Goal: Transaction & Acquisition: Obtain resource

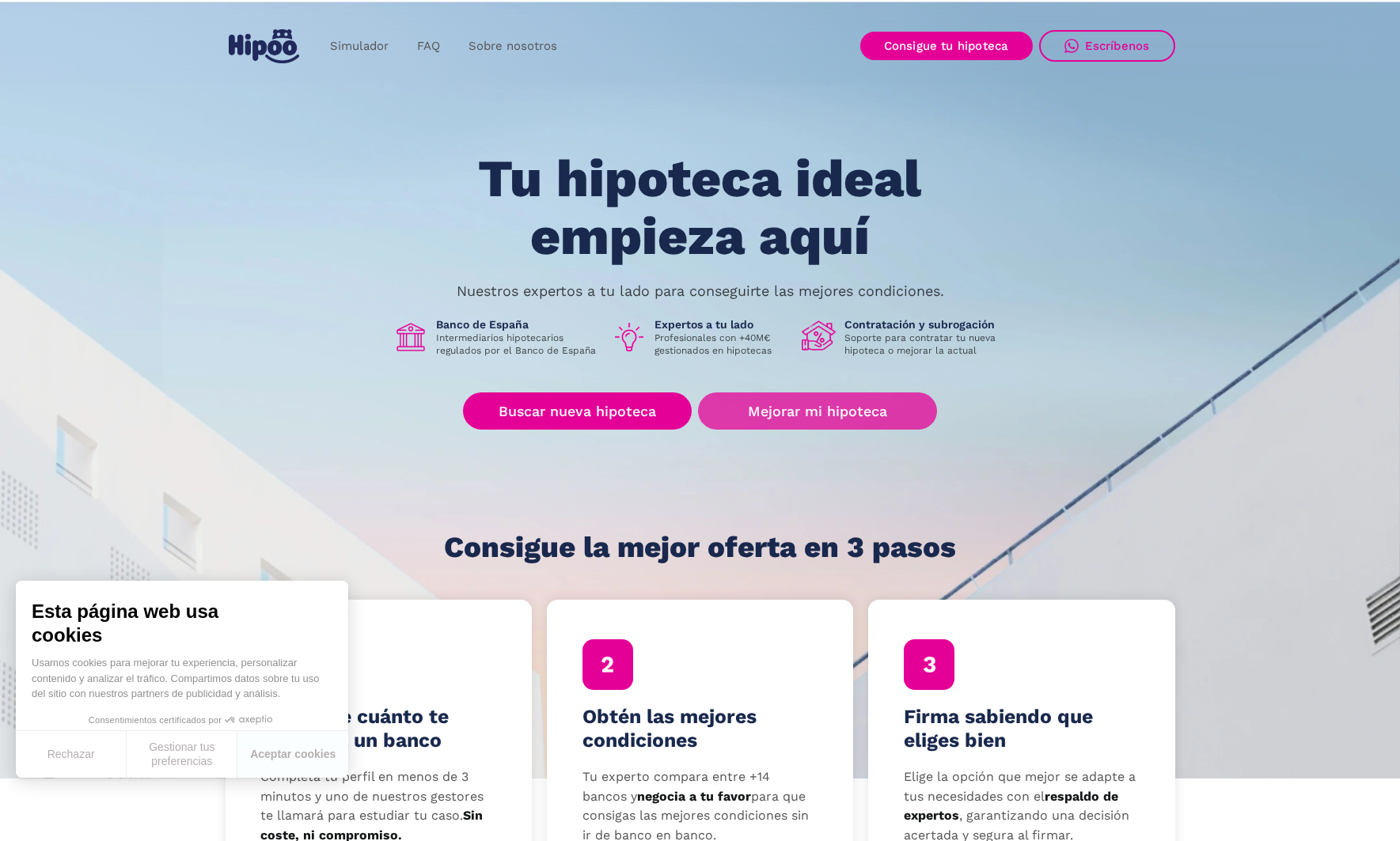
click at [778, 423] on link "Mejorar mi hipoteca" at bounding box center [817, 411] width 238 height 37
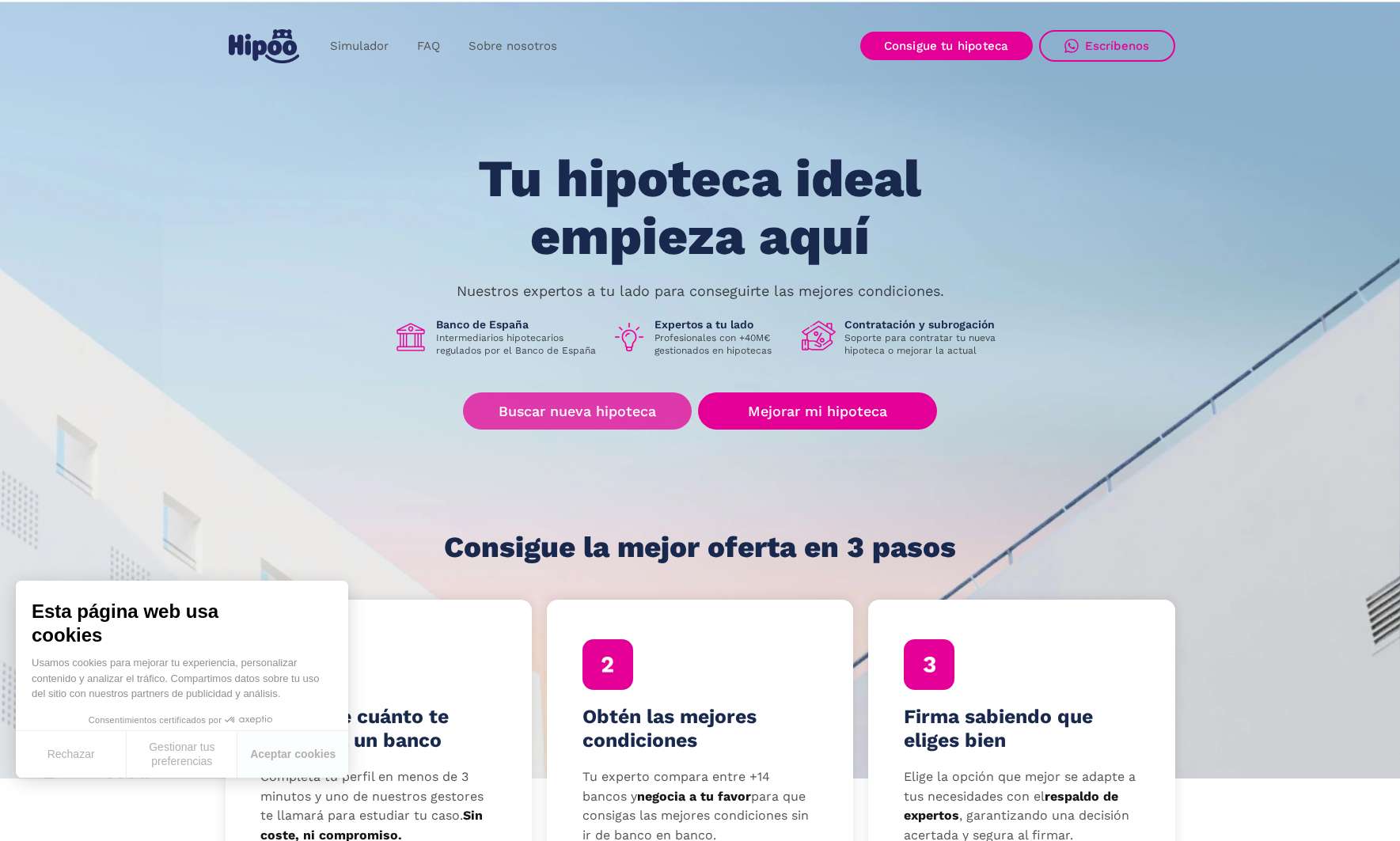
click at [584, 406] on link "Buscar nueva hipoteca" at bounding box center [577, 411] width 228 height 37
